Goal: Task Accomplishment & Management: Complete application form

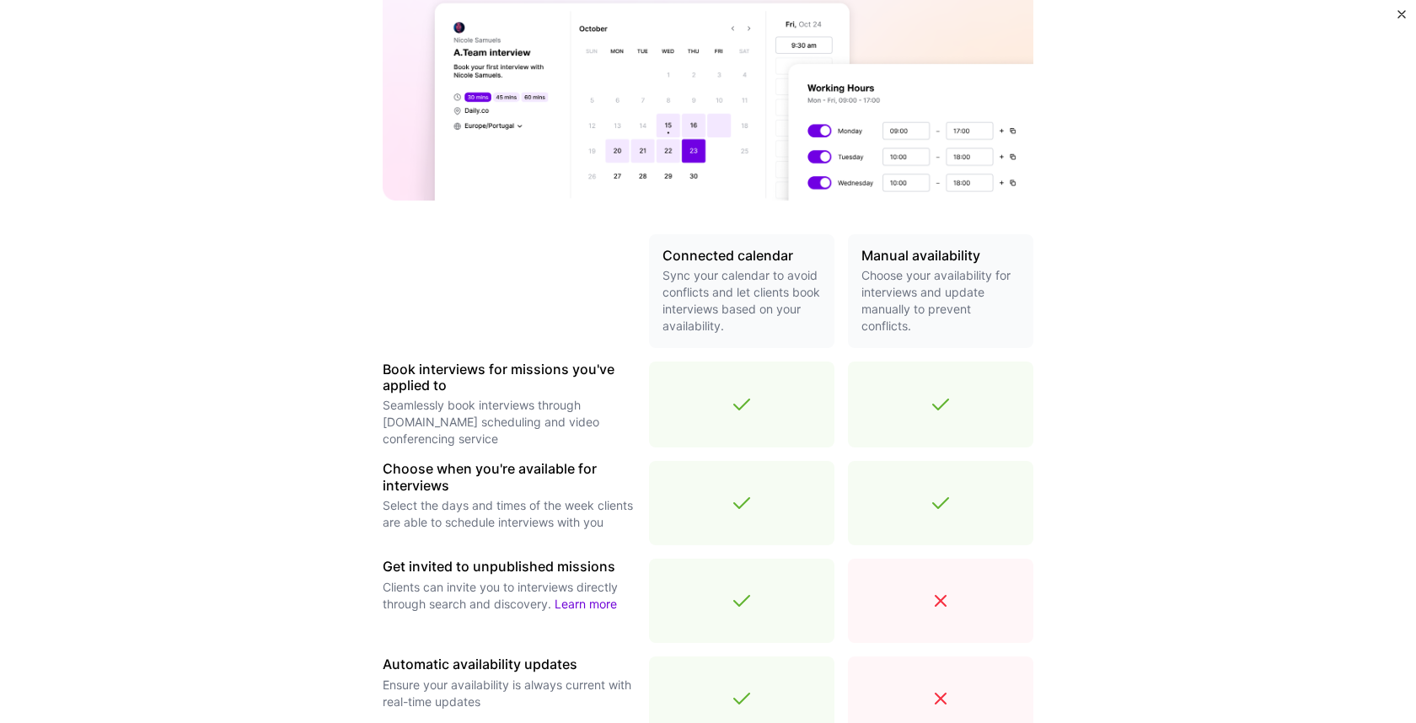
scroll to position [458, 0]
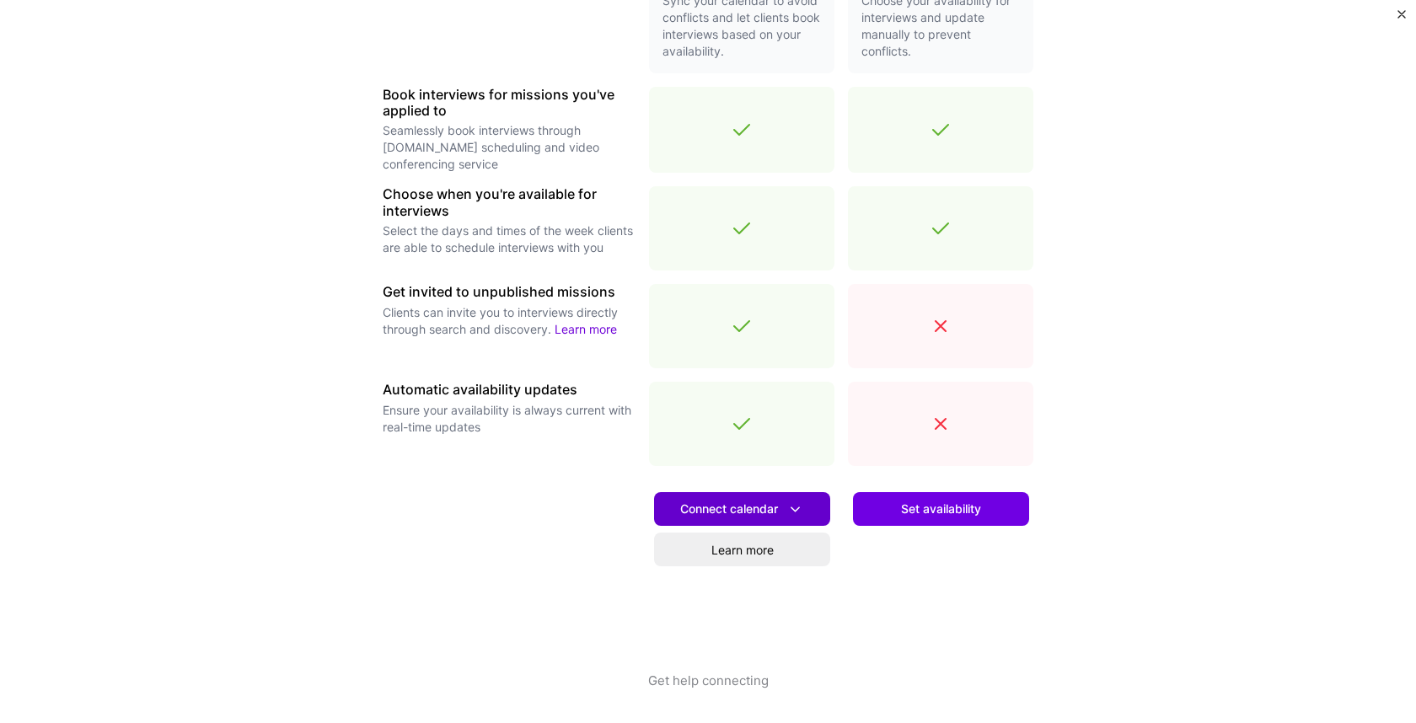
click at [768, 505] on span "Connect calendar" at bounding box center [742, 510] width 124 height 18
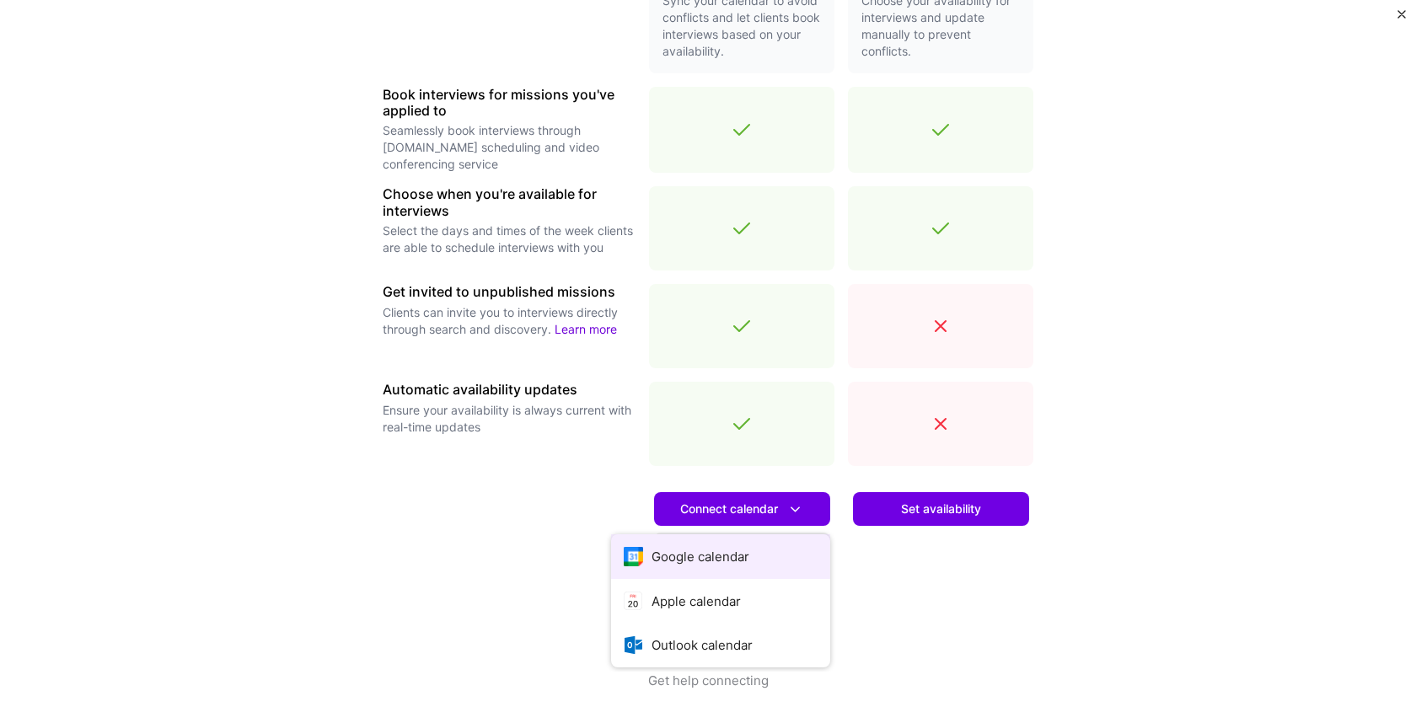
click at [735, 557] on button "Google calendar" at bounding box center [720, 556] width 219 height 45
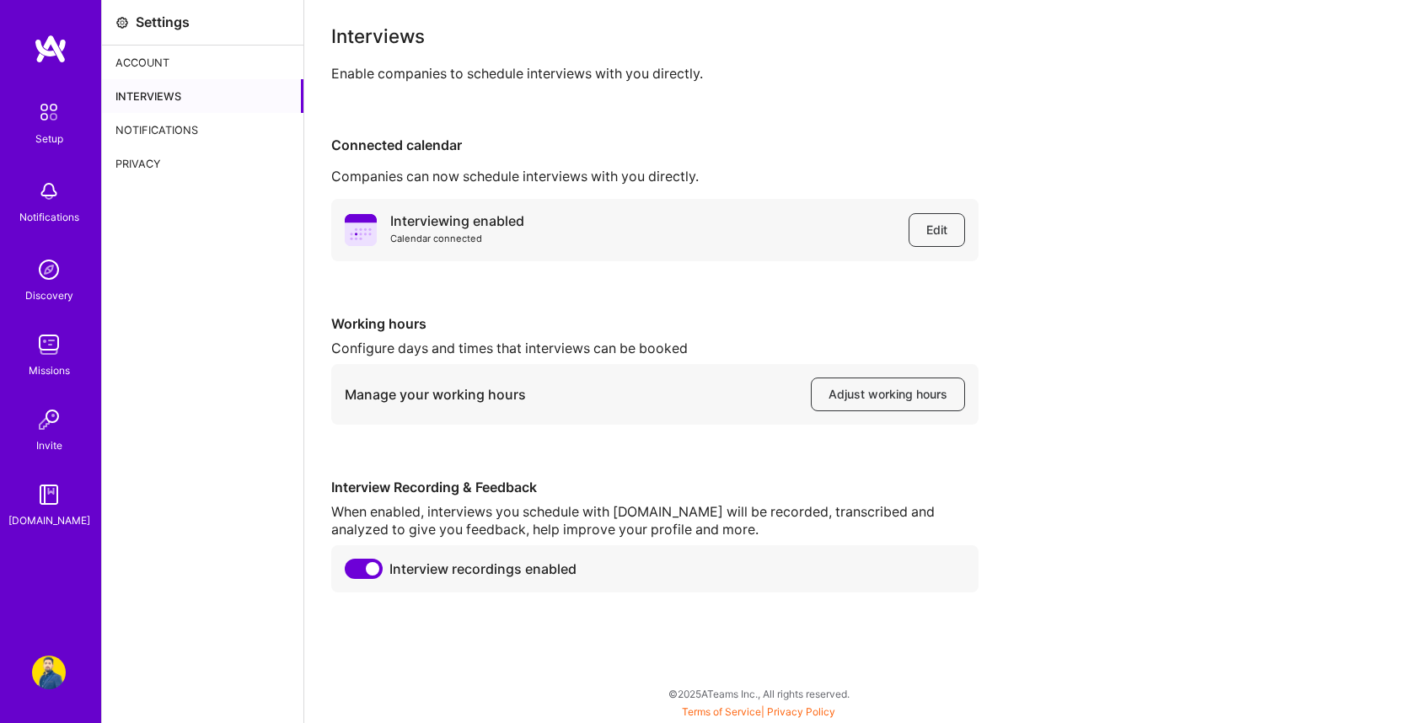
click at [49, 347] on img at bounding box center [49, 345] width 34 height 34
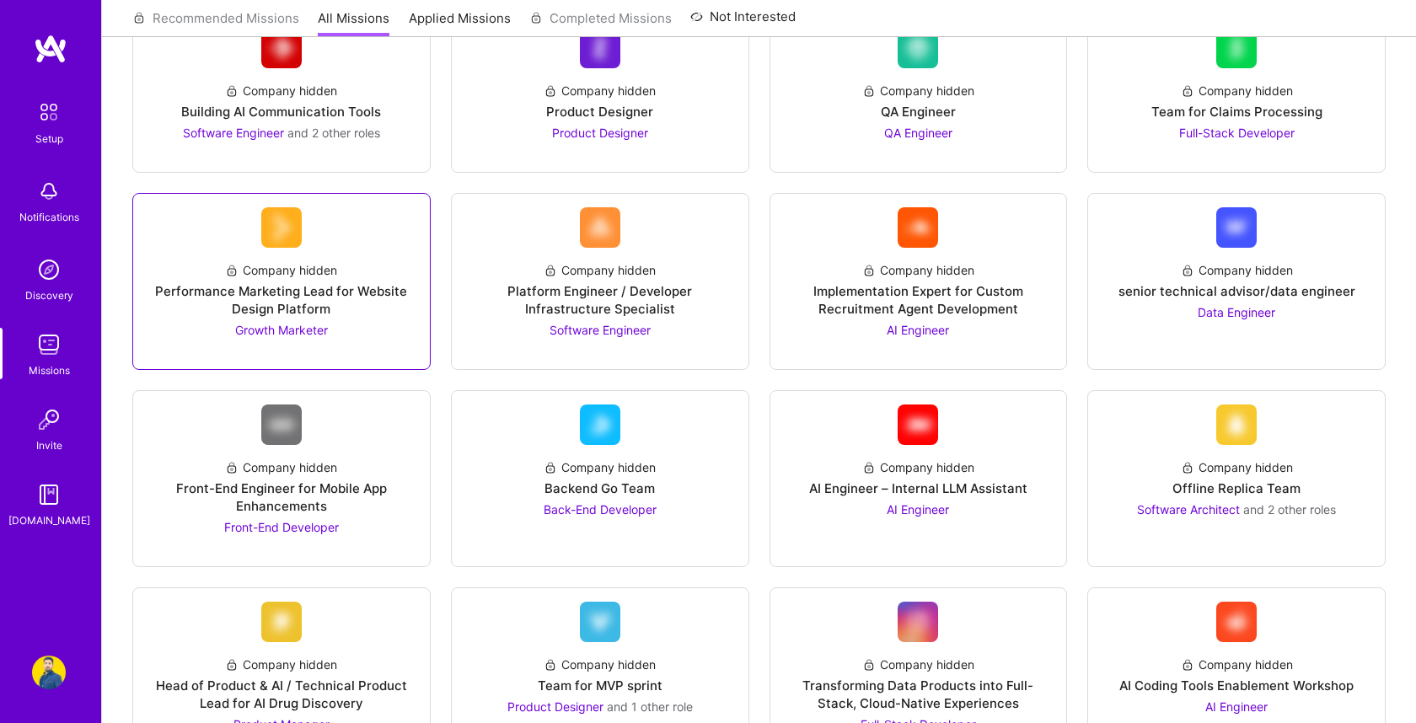
scroll to position [263, 0]
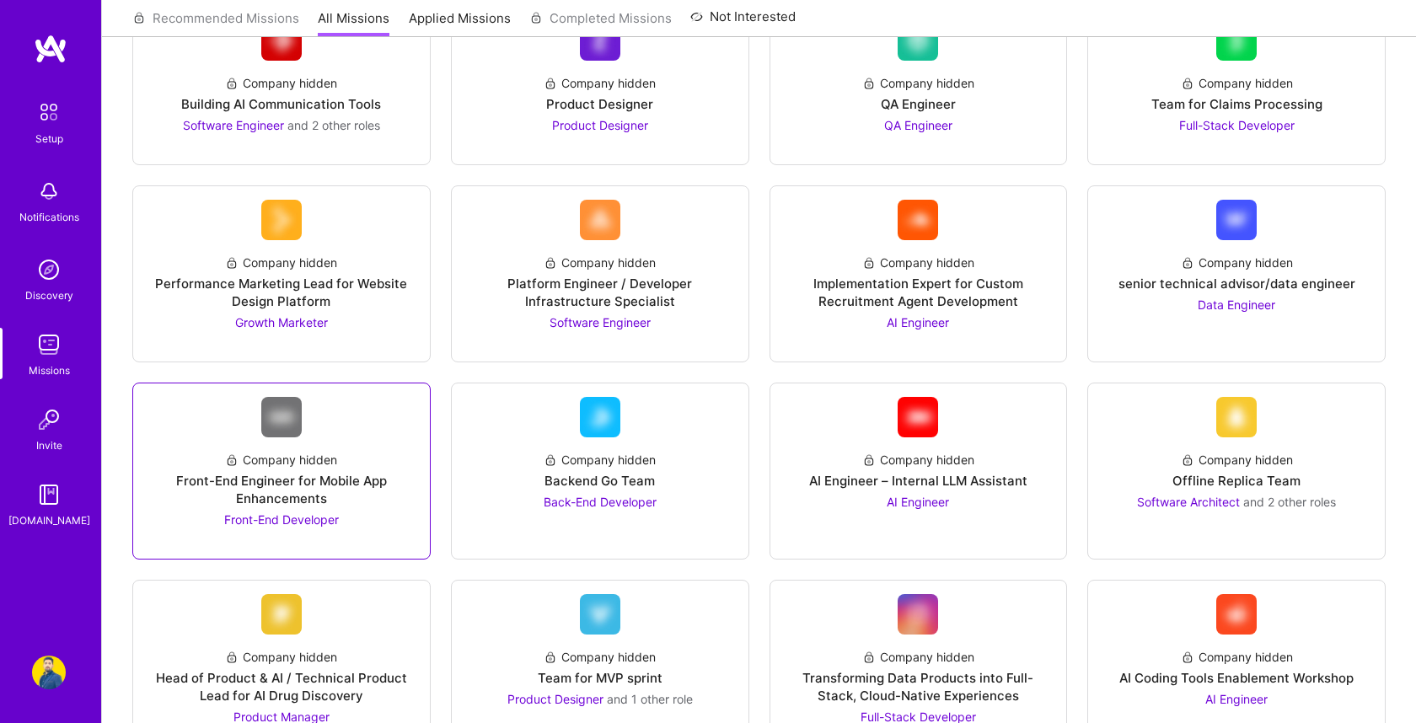
click at [298, 480] on div "Front-End Engineer for Mobile App Enhancements" at bounding box center [282, 489] width 270 height 35
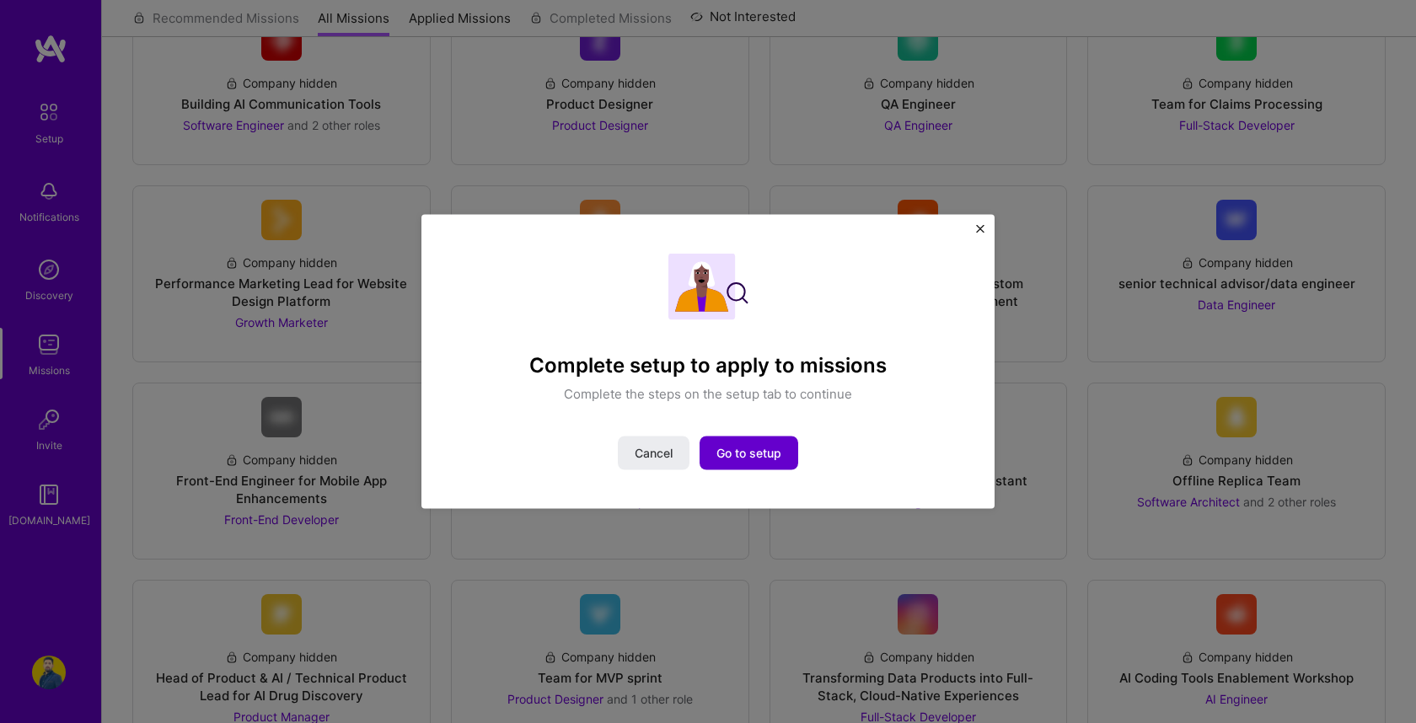
click at [754, 456] on span "Go to setup" at bounding box center [749, 452] width 65 height 17
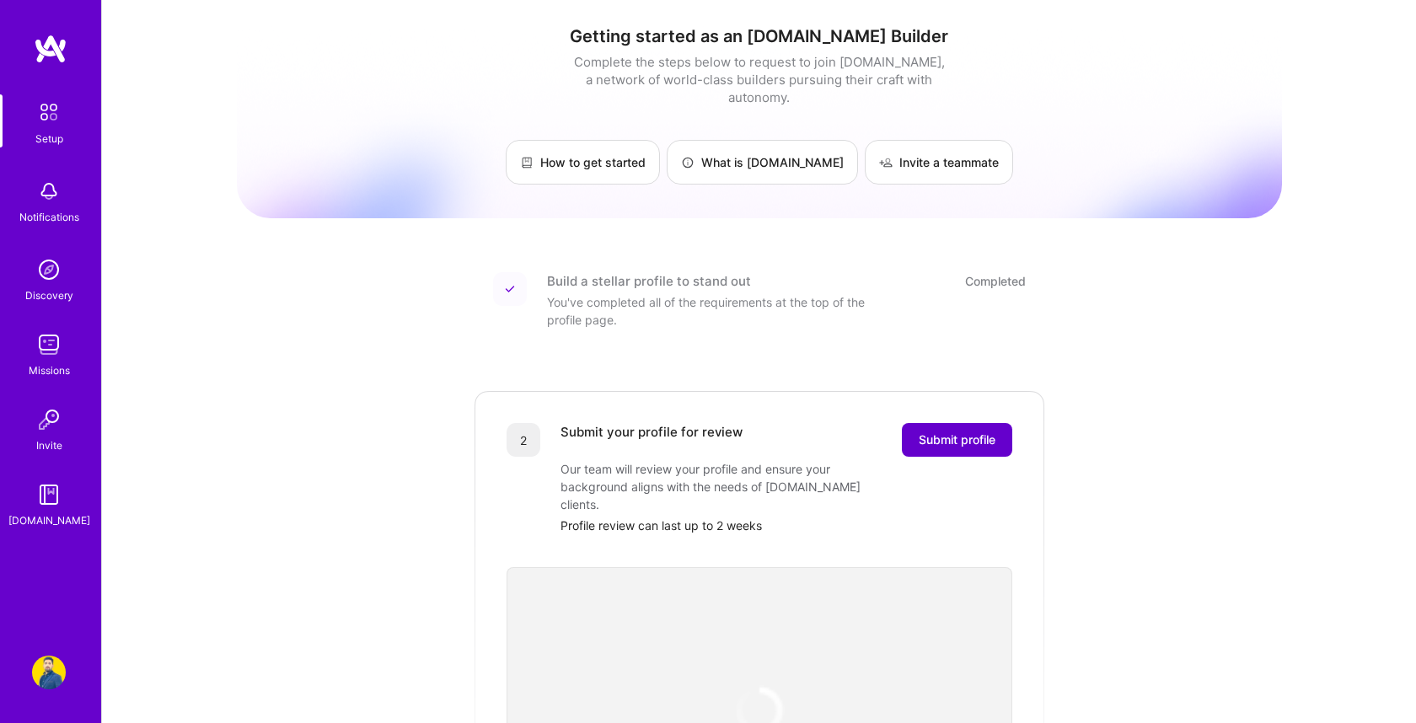
click at [982, 432] on span "Submit profile" at bounding box center [957, 440] width 77 height 17
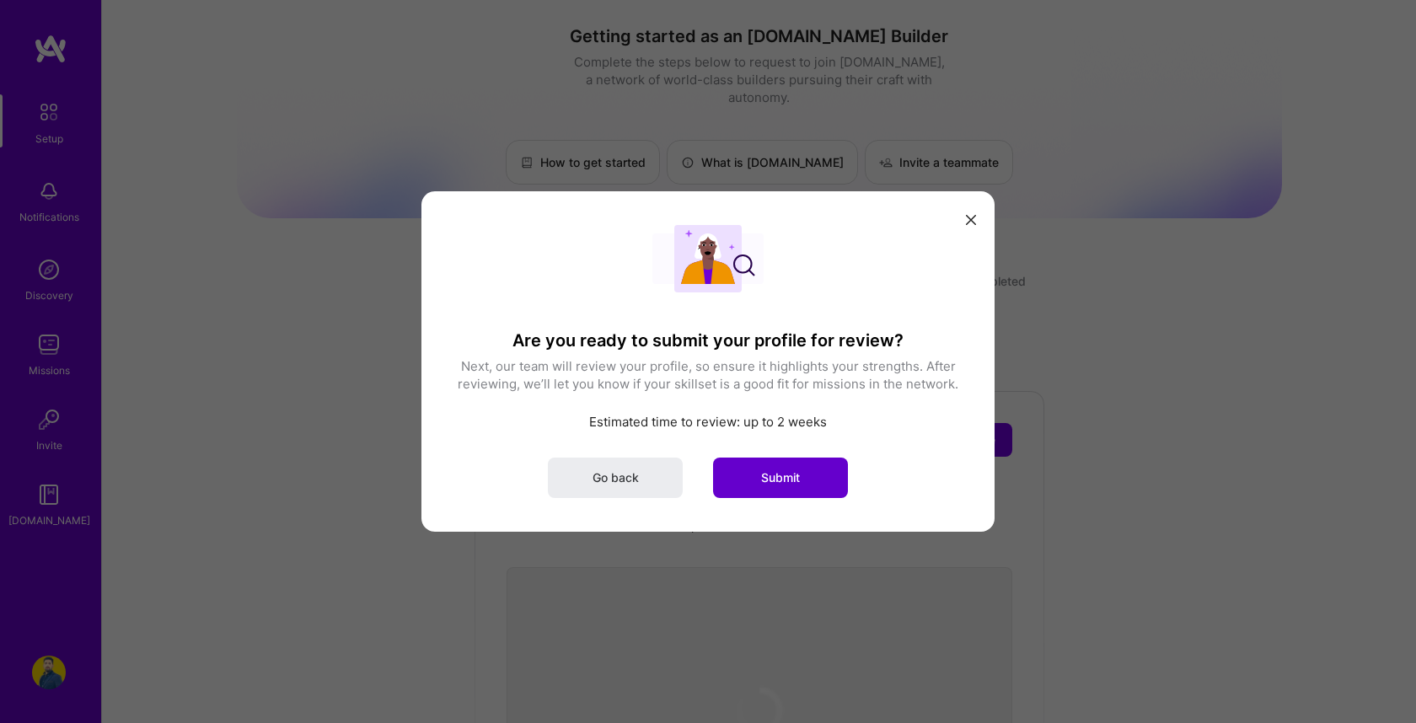
click at [779, 468] on button "Submit" at bounding box center [780, 478] width 135 height 40
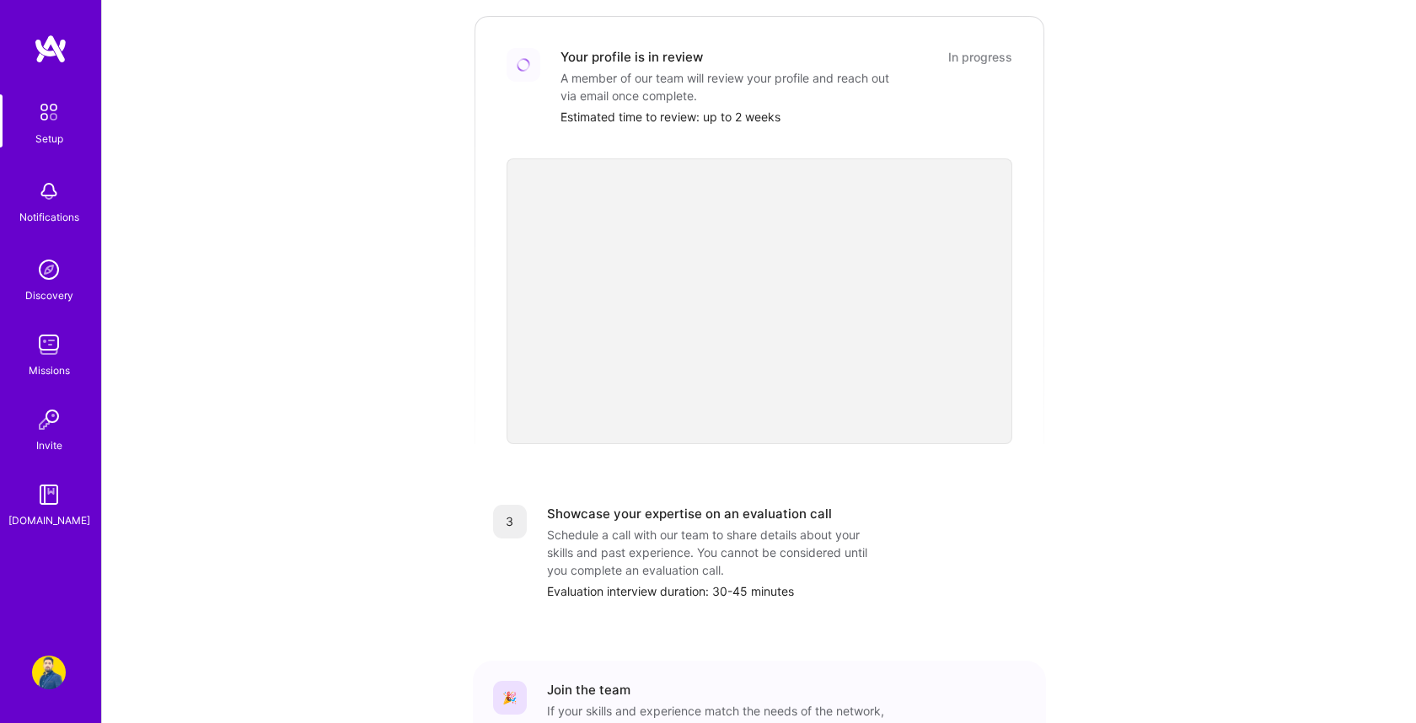
scroll to position [502, 0]
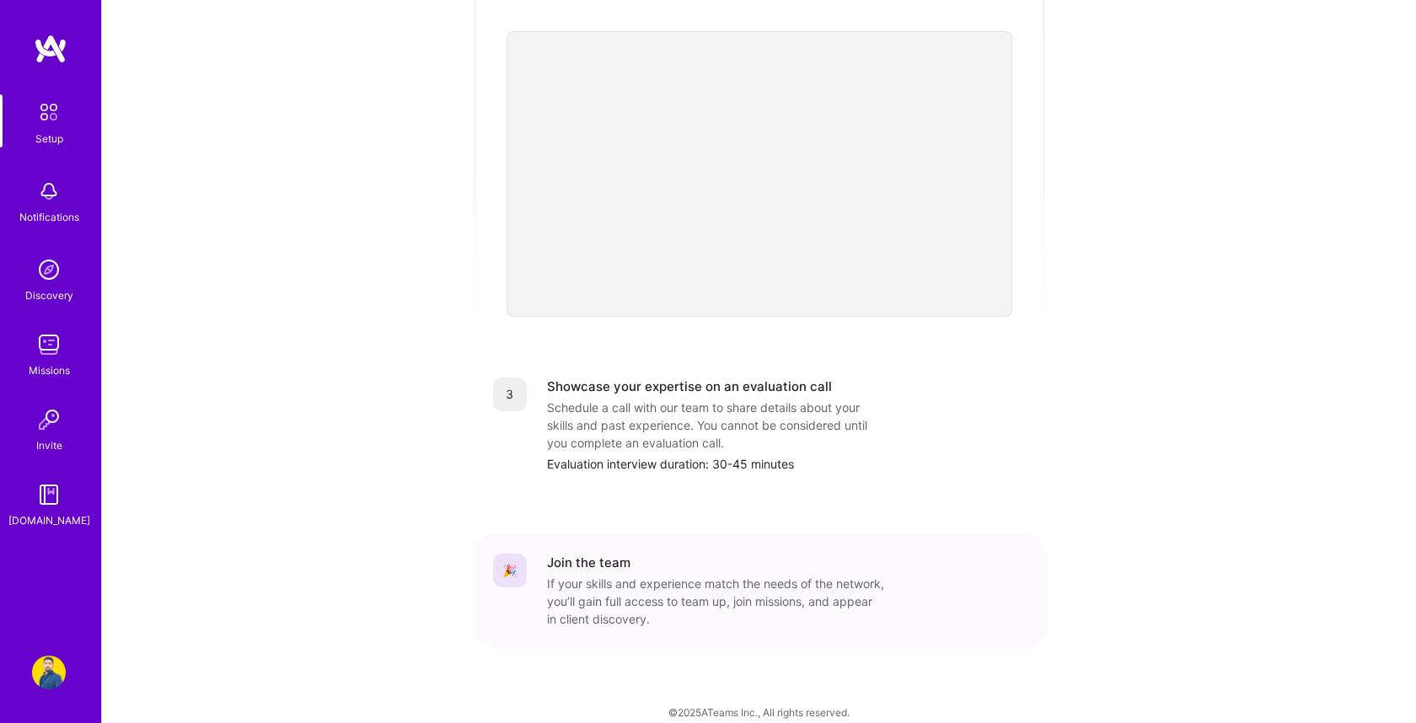
click at [48, 347] on img at bounding box center [49, 345] width 34 height 34
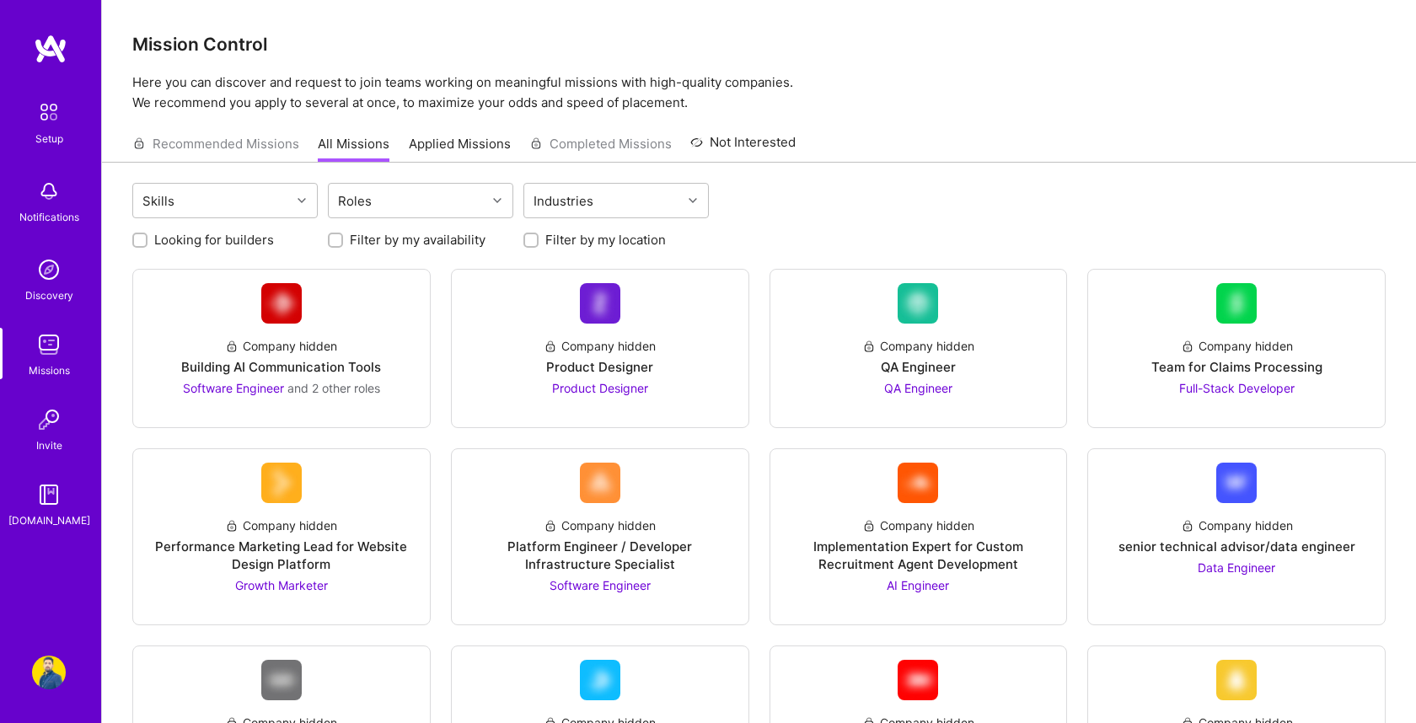
click at [453, 146] on link "Applied Missions" at bounding box center [460, 149] width 102 height 28
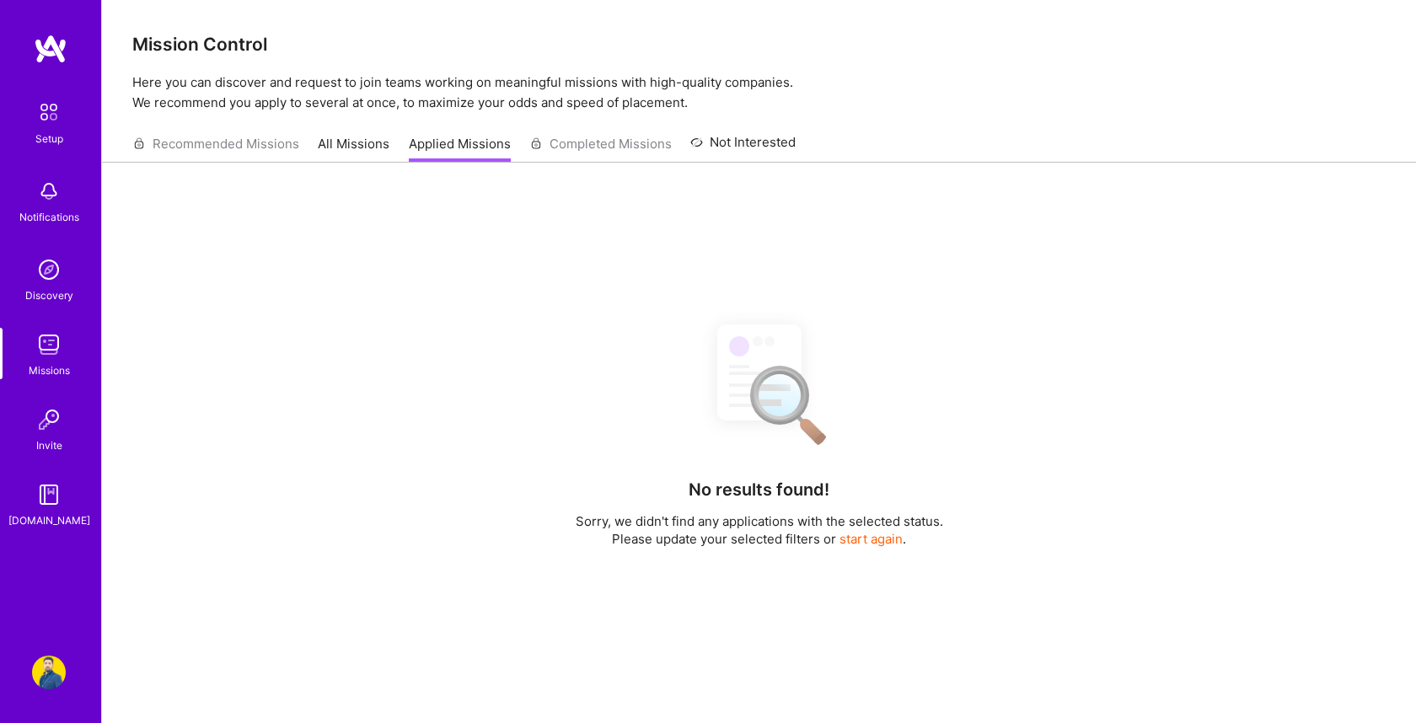
click at [357, 142] on link "All Missions" at bounding box center [354, 149] width 72 height 28
